Goal: Task Accomplishment & Management: Manage account settings

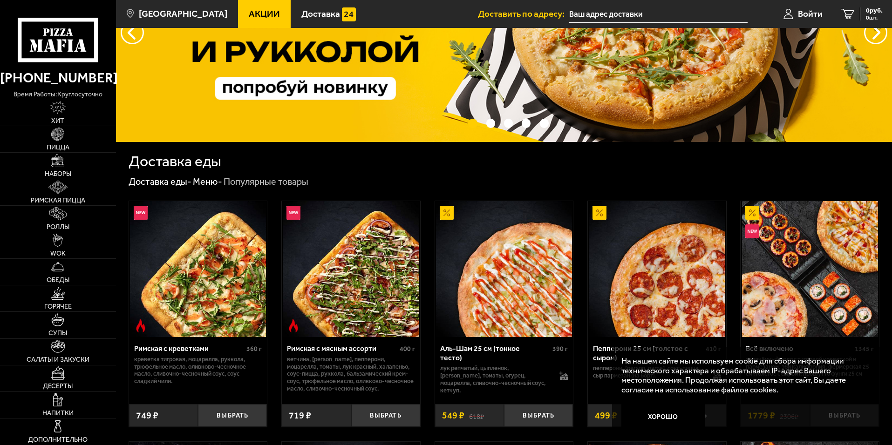
scroll to position [140, 0]
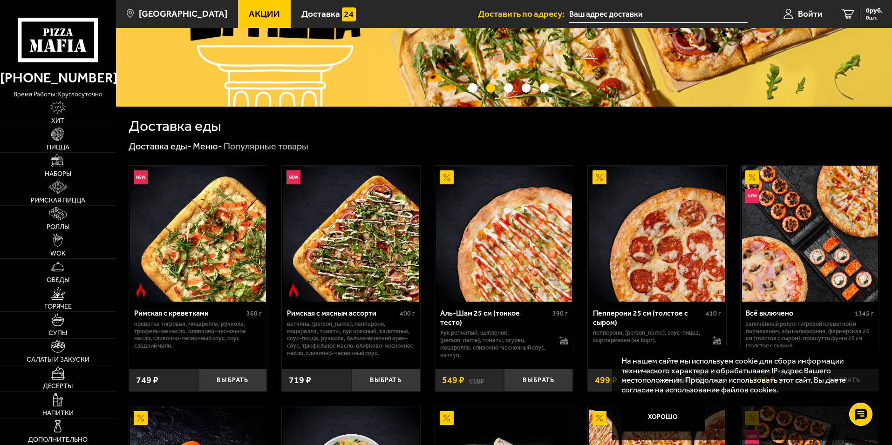
click at [675, 416] on button "Хорошо" at bounding box center [663, 418] width 84 height 28
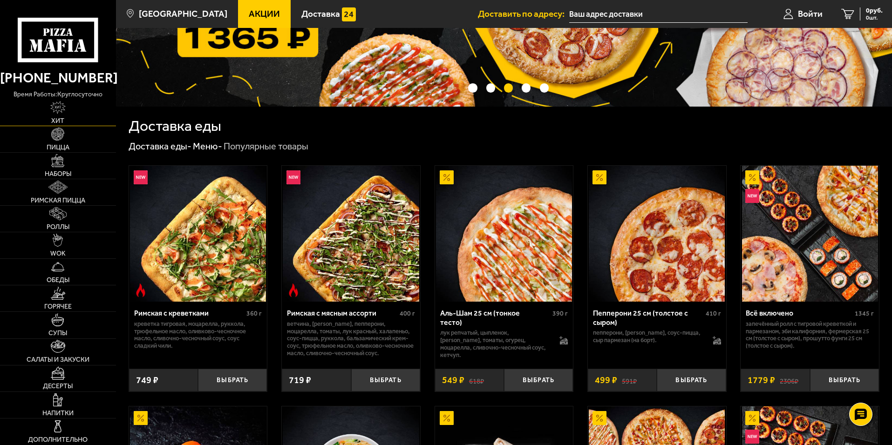
click at [67, 111] on link "Хит" at bounding box center [58, 113] width 116 height 26
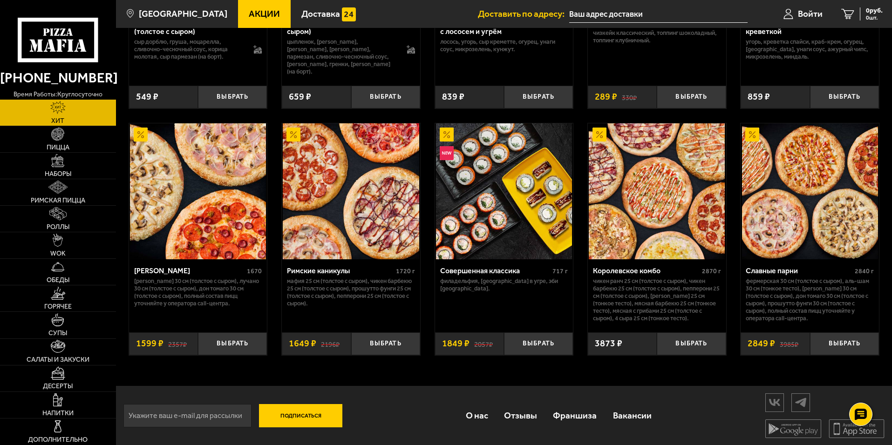
scroll to position [465, 0]
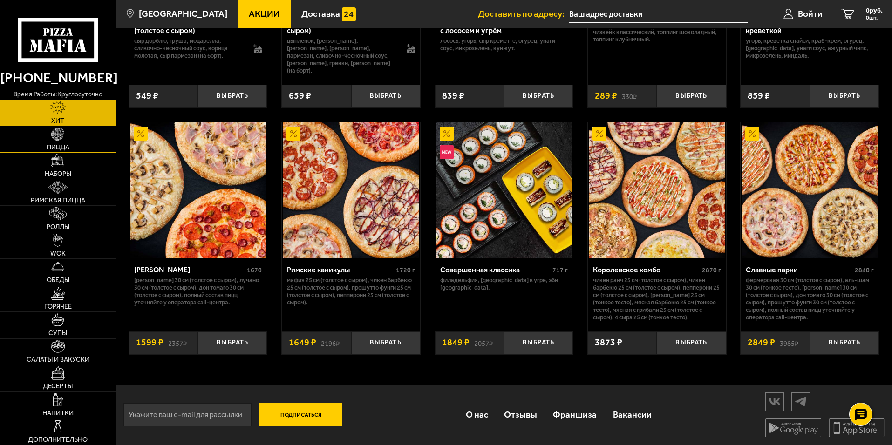
click at [74, 146] on link "Пицца" at bounding box center [58, 139] width 116 height 26
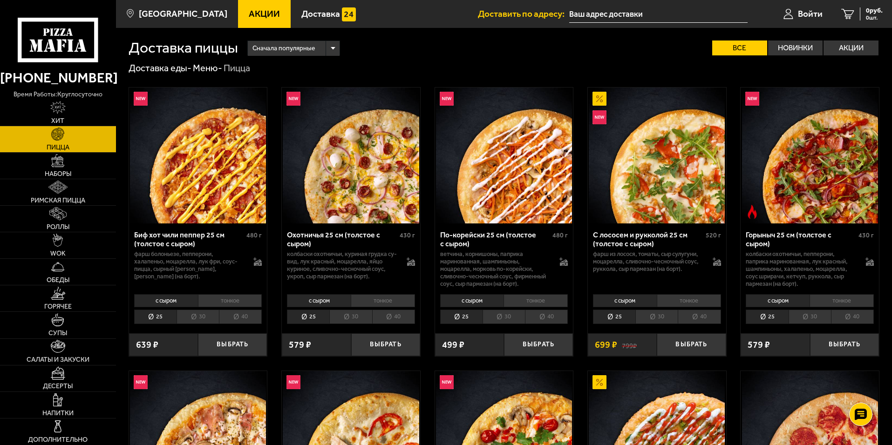
click at [249, 16] on span "Акции" at bounding box center [264, 13] width 31 height 9
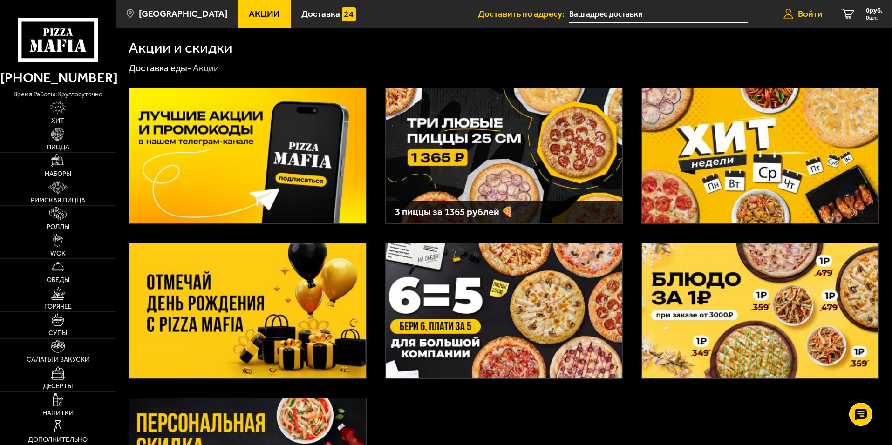
click at [798, 9] on span "Войти" at bounding box center [810, 13] width 25 height 9
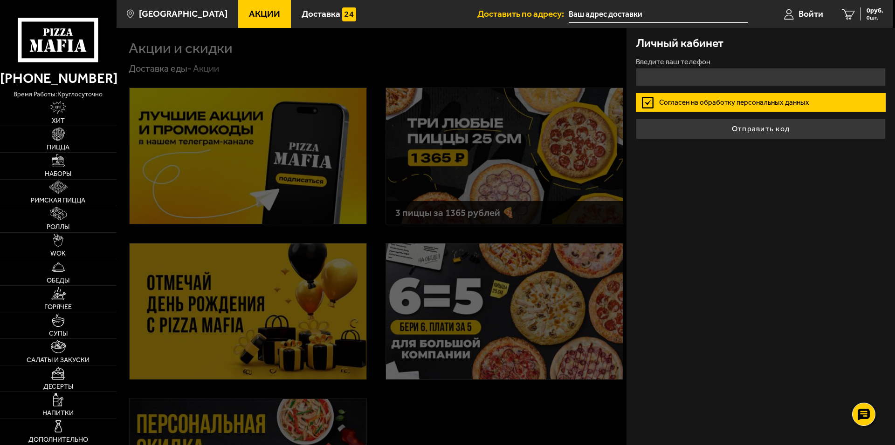
click at [699, 66] on div "Введите ваш телефон" at bounding box center [760, 72] width 250 height 28
click at [696, 72] on input "+7 ( ) - -" at bounding box center [760, 77] width 250 height 18
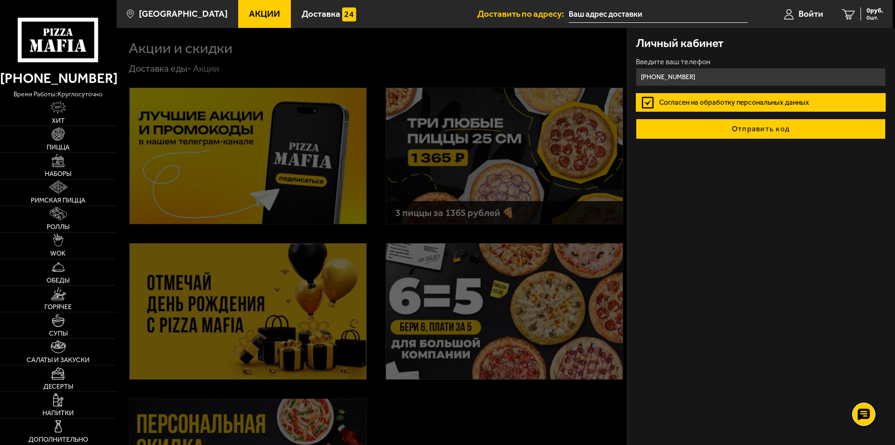
type input "[PHONE_NUMBER]"
click at [785, 130] on button "Отправить код" at bounding box center [760, 129] width 250 height 20
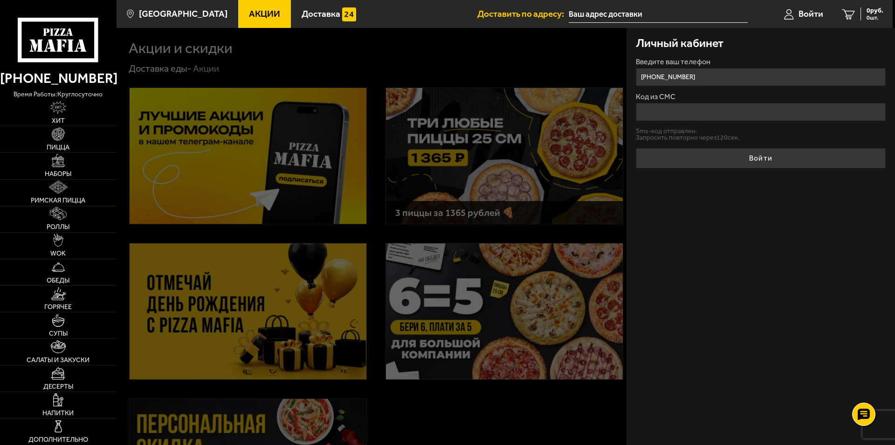
click at [731, 117] on input "Код из СМС" at bounding box center [760, 112] width 250 height 18
type input "565687"
click at [765, 169] on div "Личный кабинет Введите ваш телефон [PHONE_NUMBER] Код из СМС 565687 Sms-код отп…" at bounding box center [760, 236] width 268 height 417
click at [766, 162] on button "Войти" at bounding box center [760, 158] width 250 height 20
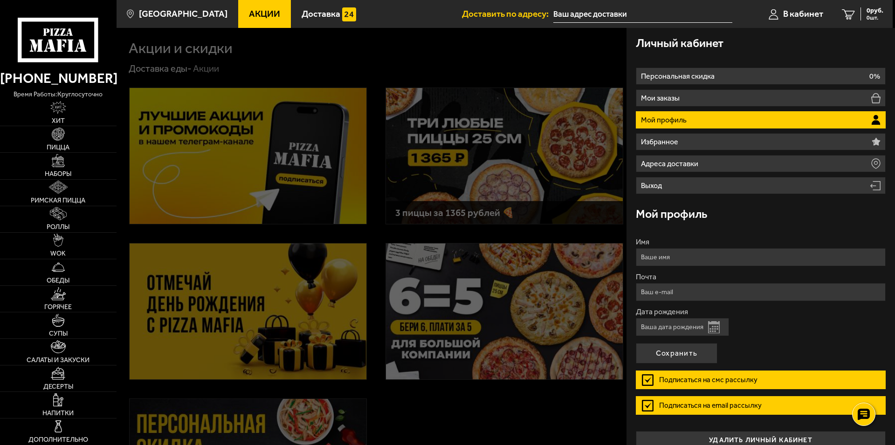
click at [669, 326] on input "Дата рождения" at bounding box center [681, 327] width 93 height 18
click at [672, 328] on input "Дата рождения" at bounding box center [681, 327] width 93 height 18
type input "[DATE]"
click at [682, 253] on input "Имя" at bounding box center [760, 257] width 250 height 18
type input "[PERSON_NAME]"
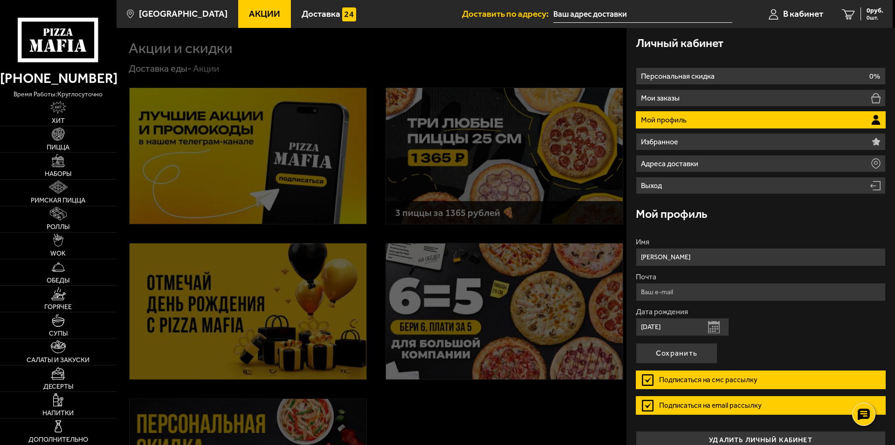
type input "[EMAIL_ADDRESS][DOMAIN_NAME]"
click at [667, 255] on input "[PERSON_NAME]" at bounding box center [760, 257] width 250 height 18
click at [679, 259] on input "[PERSON_NAME]" at bounding box center [760, 257] width 250 height 18
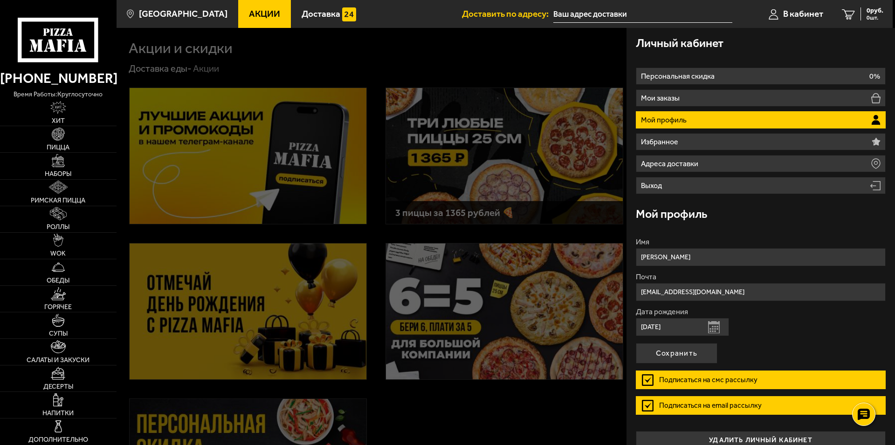
type input "[PERSON_NAME]"
click at [666, 287] on input "[EMAIL_ADDRESS][DOMAIN_NAME]" at bounding box center [760, 292] width 250 height 18
click at [719, 275] on label "Почта" at bounding box center [760, 276] width 250 height 7
click at [719, 283] on input "[EMAIL_ADDRESS][DOMAIN_NAME]" at bounding box center [760, 292] width 250 height 18
type input "[EMAIL_ADDRESS][DOMAIN_NAME]"
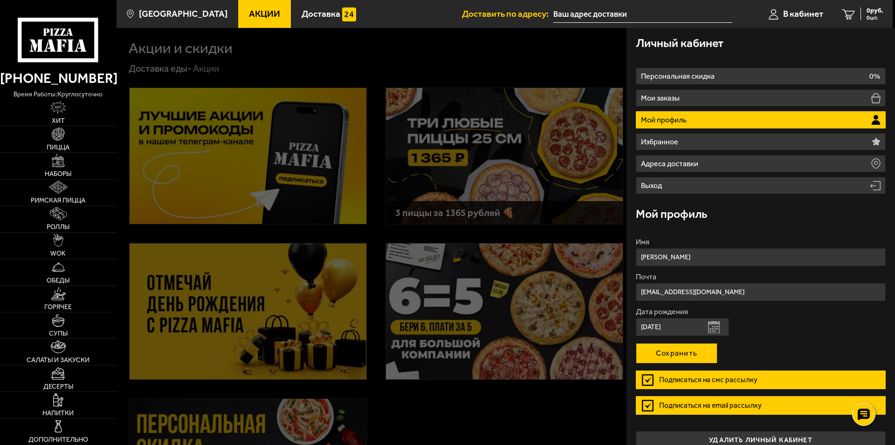
click at [697, 353] on button "Сохранить" at bounding box center [676, 353] width 82 height 20
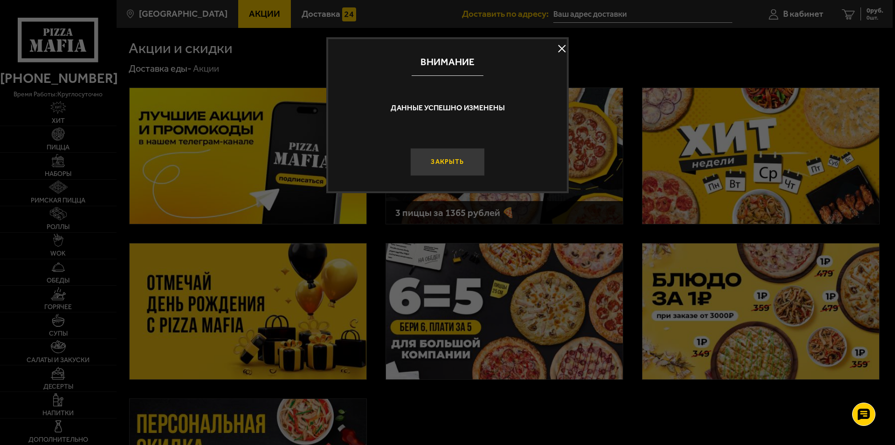
click at [463, 160] on button "Закрыть" at bounding box center [447, 162] width 75 height 28
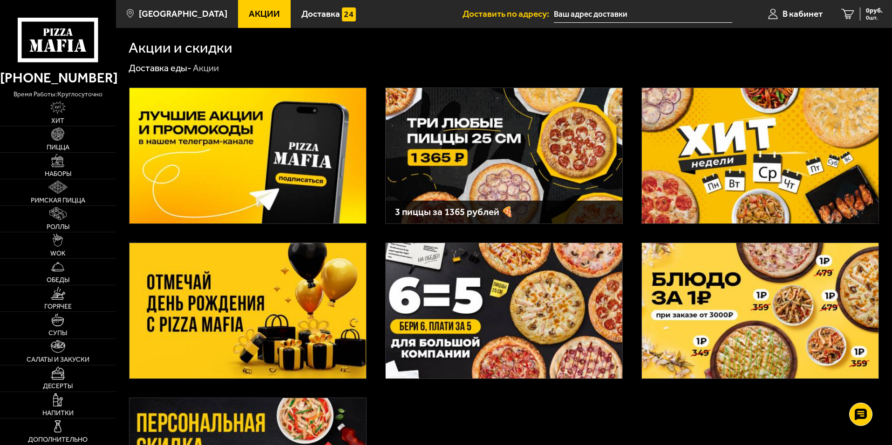
click at [260, 15] on span "Акции" at bounding box center [264, 13] width 31 height 9
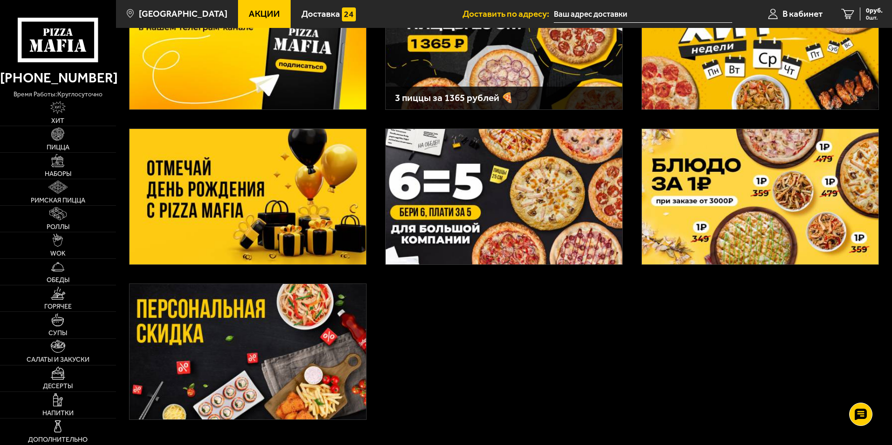
scroll to position [140, 0]
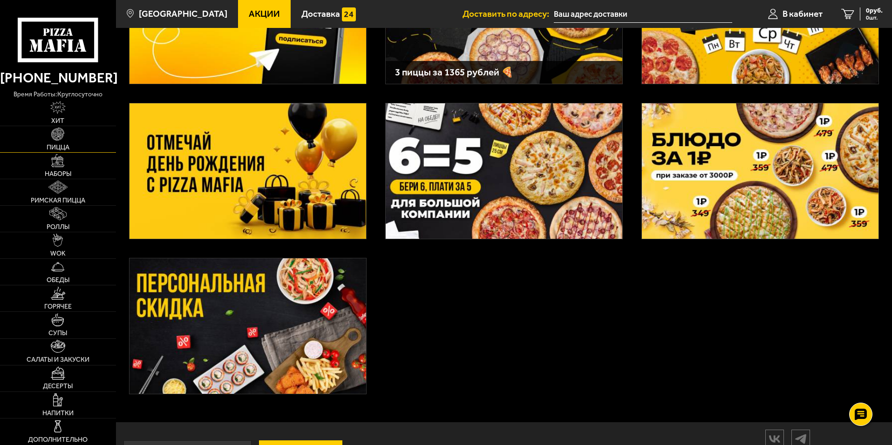
click at [63, 139] on img at bounding box center [57, 134] width 13 height 13
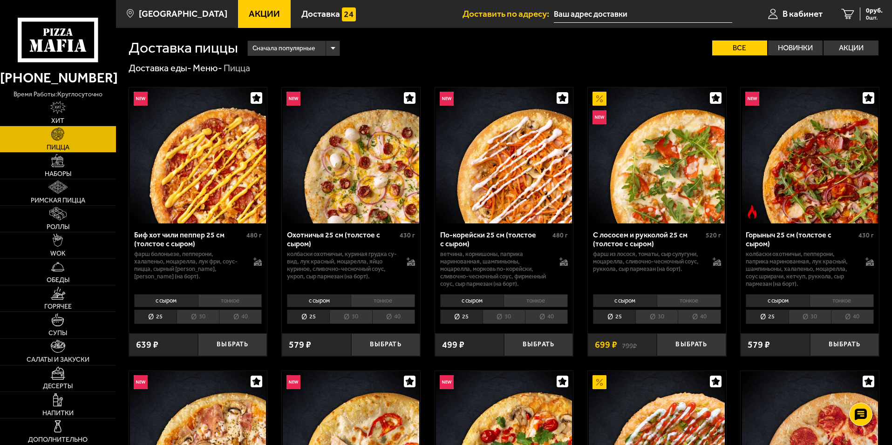
click at [235, 319] on li "40" at bounding box center [240, 317] width 43 height 14
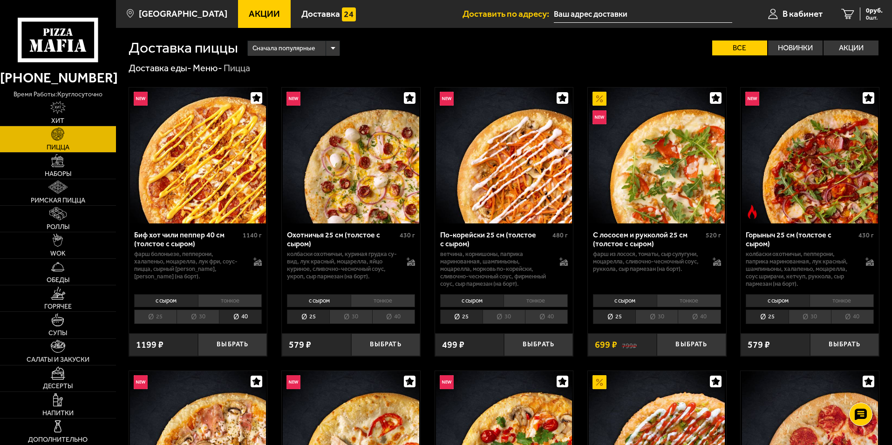
click at [165, 317] on li "25" at bounding box center [155, 317] width 42 height 14
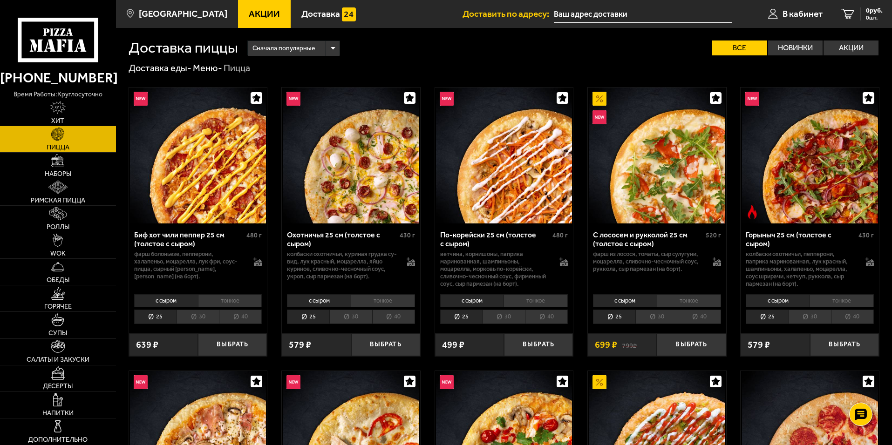
click at [210, 317] on li "30" at bounding box center [198, 317] width 42 height 14
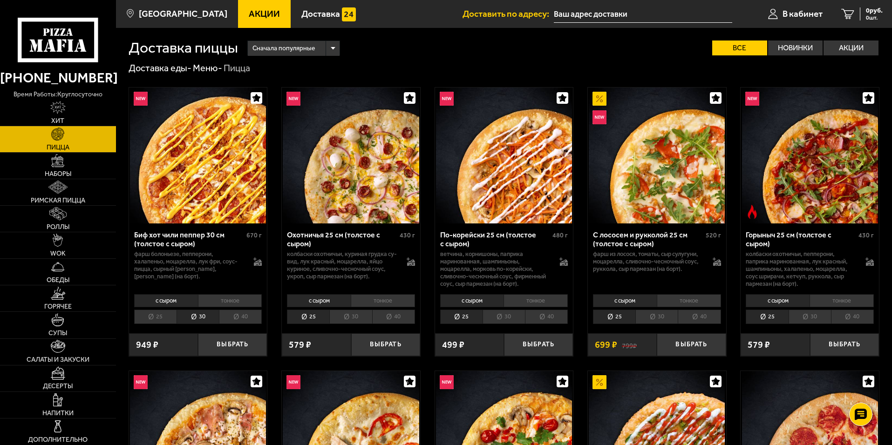
click at [231, 317] on li "40" at bounding box center [240, 317] width 43 height 14
